Goal: Transaction & Acquisition: Subscribe to service/newsletter

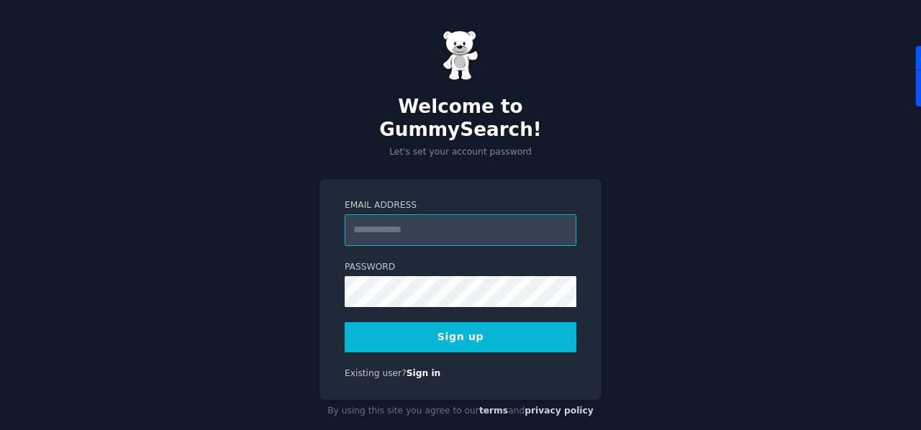
click at [443, 214] on input "Email Address" at bounding box center [461, 230] width 232 height 32
type input "**********"
click at [454, 322] on button "Sign up" at bounding box center [461, 337] width 232 height 30
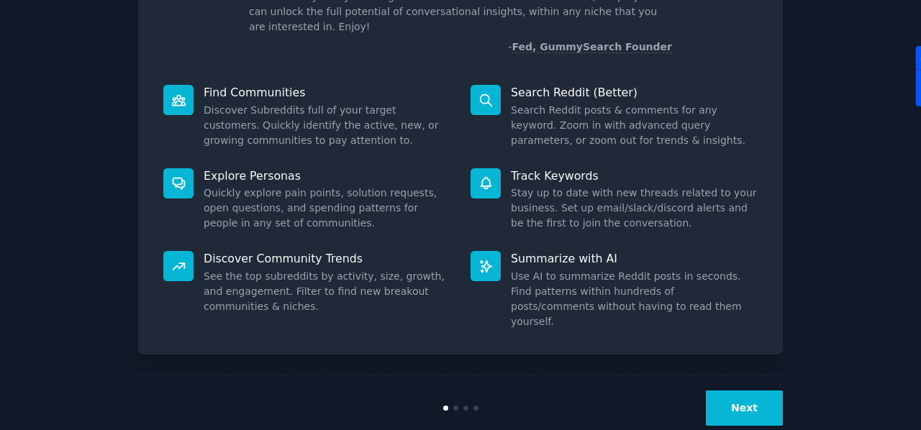
click at [724, 391] on button "Next" at bounding box center [744, 408] width 77 height 35
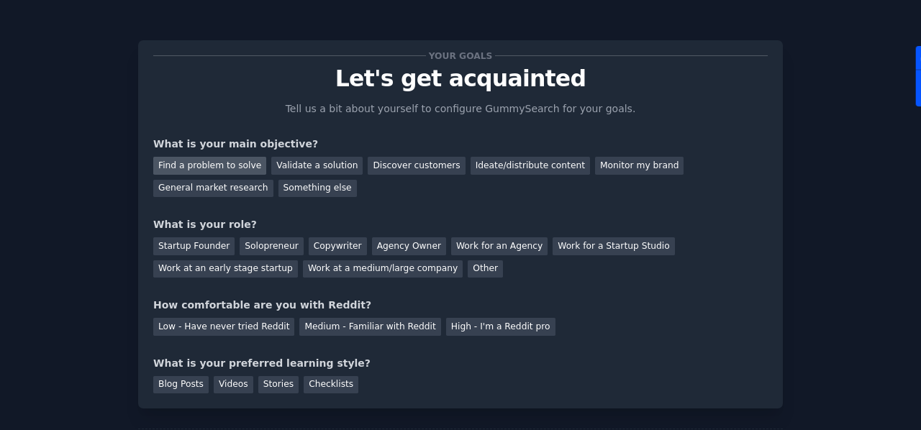
click at [236, 163] on div "Find a problem to solve" at bounding box center [209, 166] width 113 height 18
click at [317, 166] on div "Validate a solution" at bounding box center [316, 166] width 91 height 18
click at [218, 162] on div "Find a problem to solve" at bounding box center [209, 166] width 113 height 18
click at [206, 250] on div "Startup Founder" at bounding box center [193, 246] width 81 height 18
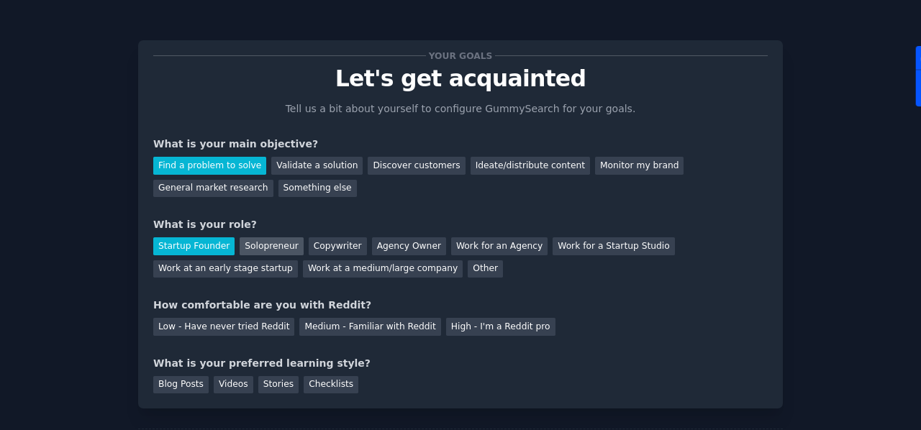
click at [245, 250] on div "Solopreneur" at bounding box center [271, 246] width 63 height 18
click at [202, 243] on div "Startup Founder" at bounding box center [193, 246] width 81 height 18
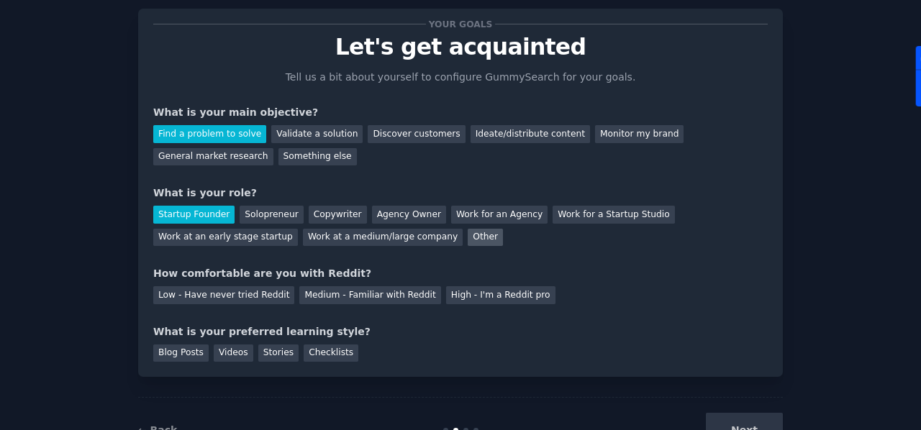
scroll to position [42, 0]
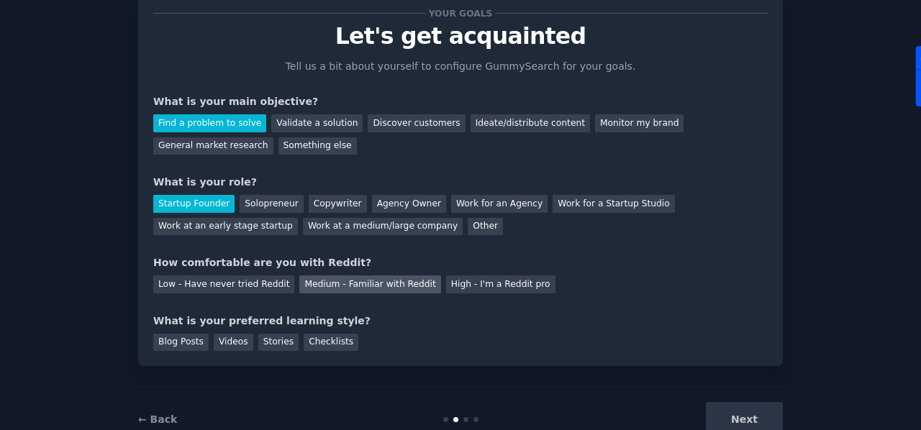
click at [358, 286] on div "Medium - Familiar with Reddit" at bounding box center [369, 285] width 141 height 18
click at [190, 339] on div "Blog Posts" at bounding box center [180, 343] width 55 height 18
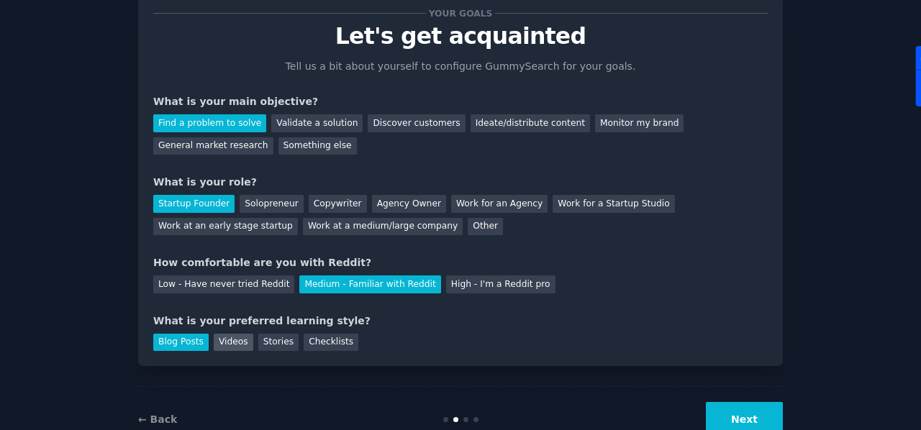
click at [234, 347] on div "Videos" at bounding box center [234, 343] width 40 height 18
click at [184, 340] on div "Blog Posts" at bounding box center [180, 343] width 55 height 18
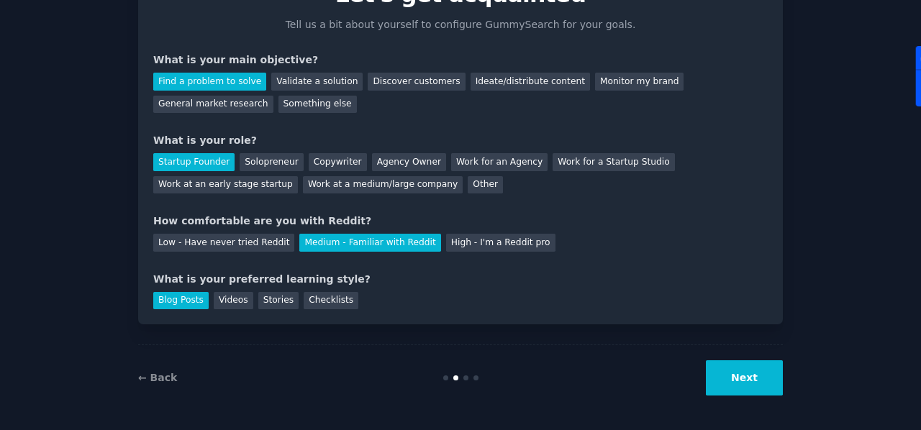
click at [752, 369] on button "Next" at bounding box center [744, 377] width 77 height 35
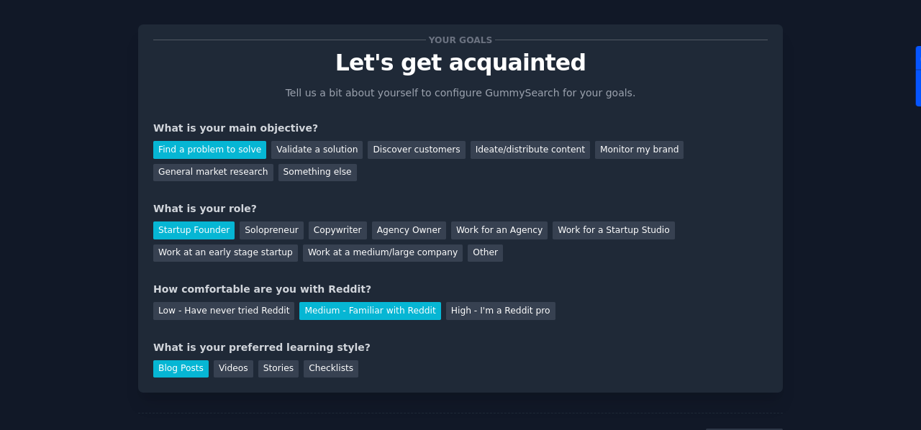
scroll to position [0, 0]
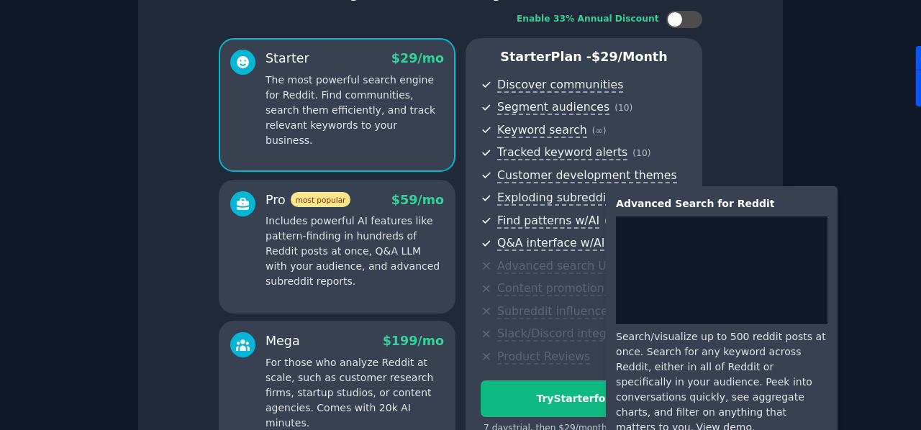
scroll to position [99, 0]
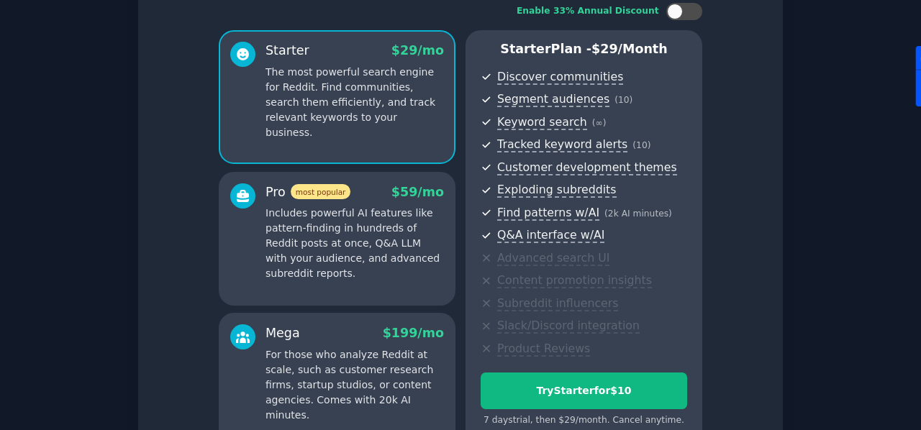
click at [344, 337] on div "Mega $ 199 /mo" at bounding box center [354, 333] width 178 height 18
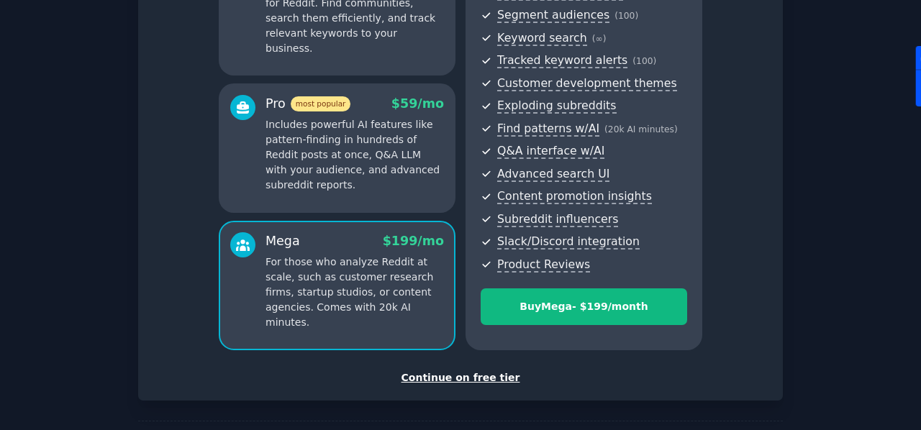
scroll to position [185, 0]
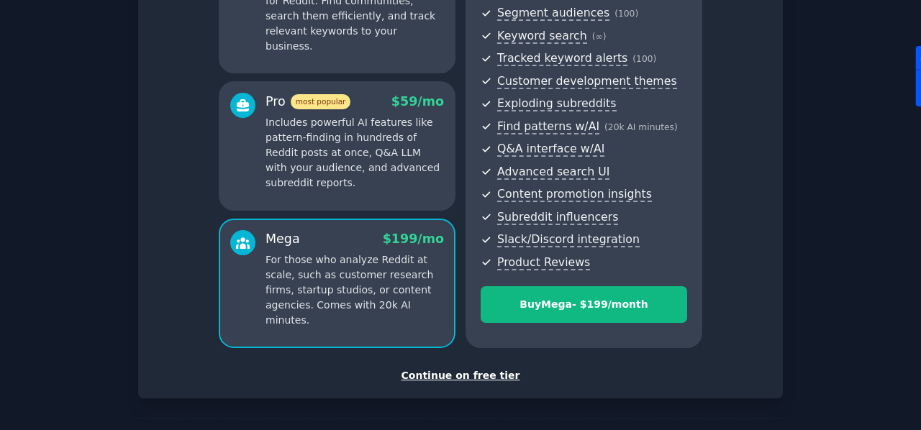
click at [427, 371] on div "Continue on free tier" at bounding box center [460, 375] width 614 height 15
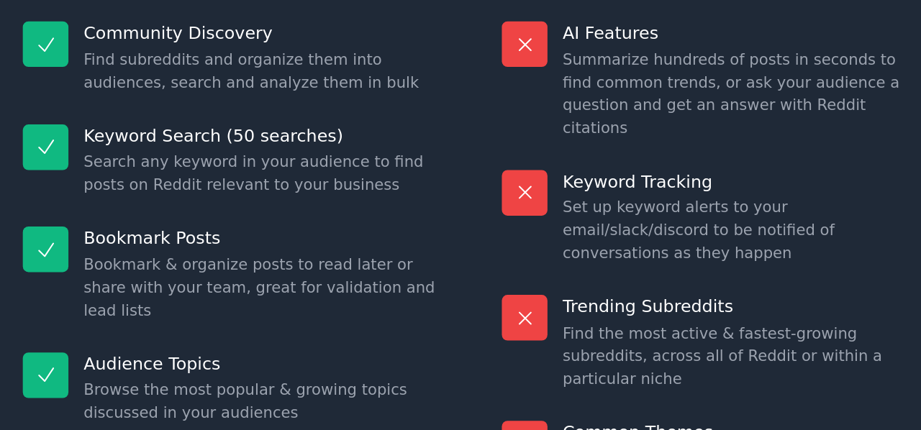
scroll to position [129, 0]
